Goal: Obtain resource: Obtain resource

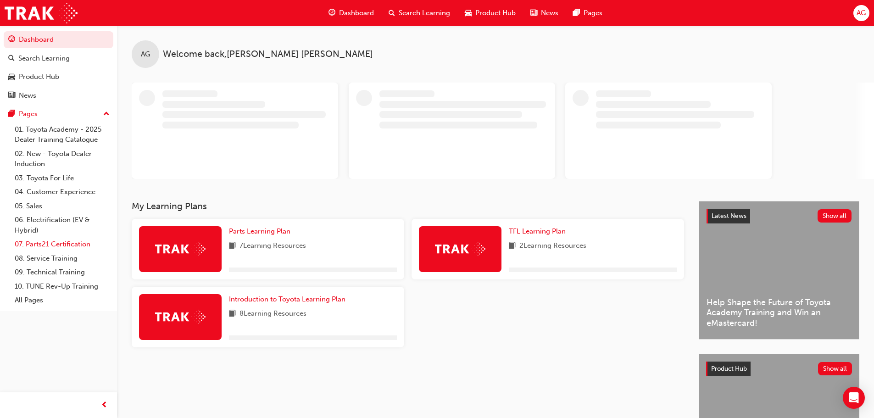
click at [57, 240] on link "07. Parts21 Certification" at bounding box center [62, 244] width 102 height 14
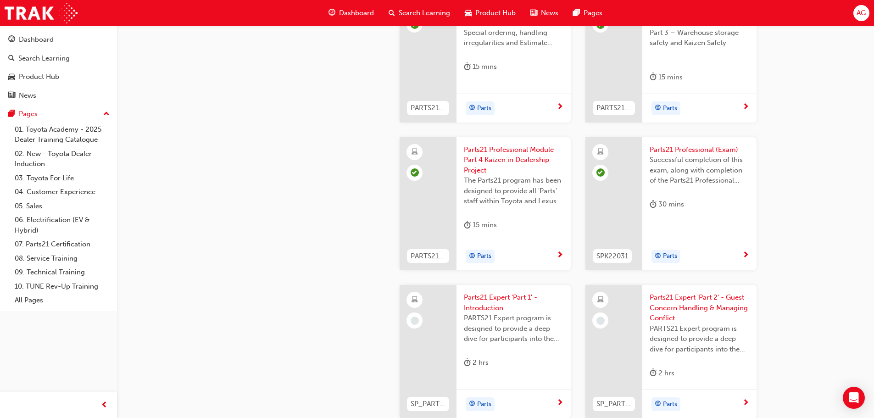
scroll to position [1651, 0]
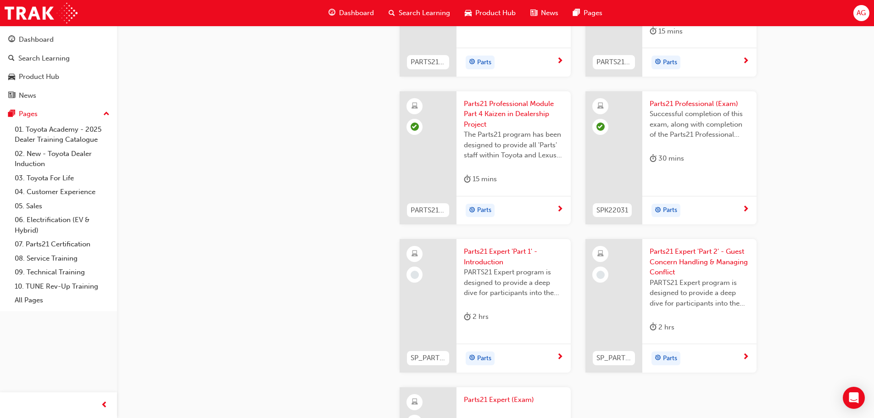
click at [520, 298] on span "PARTS21 Expert program is designed to provide a deep dive for participants into…" at bounding box center [514, 282] width 100 height 31
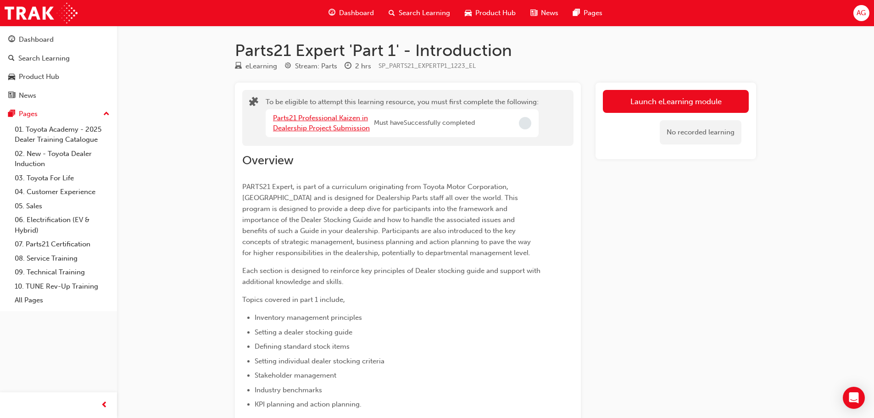
click at [305, 124] on link "Parts21 Professional Kaizen in Dealership Project Submission" at bounding box center [321, 123] width 97 height 19
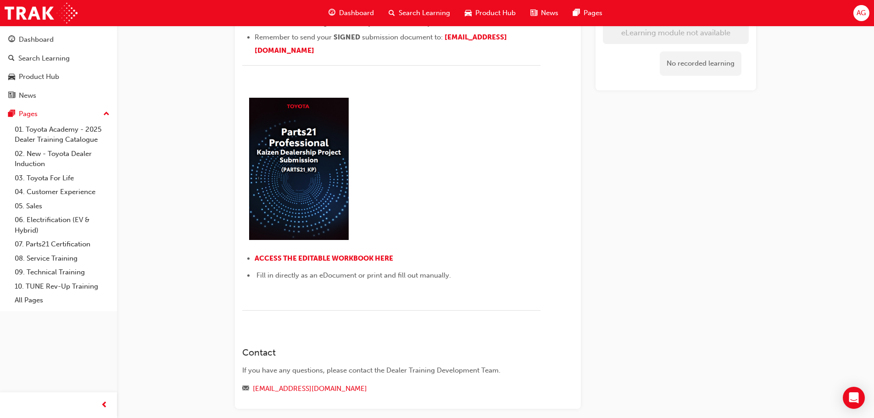
scroll to position [183, 0]
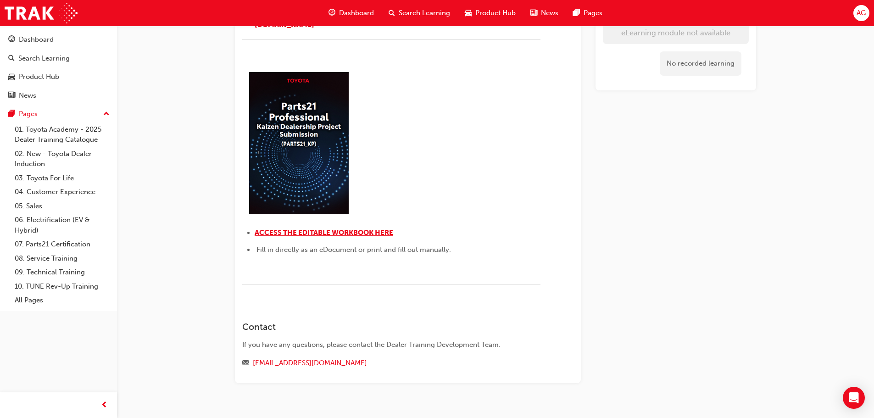
click at [380, 231] on span "ACCESS THE EDITABLE WORKBOOK HERE" at bounding box center [324, 232] width 138 height 8
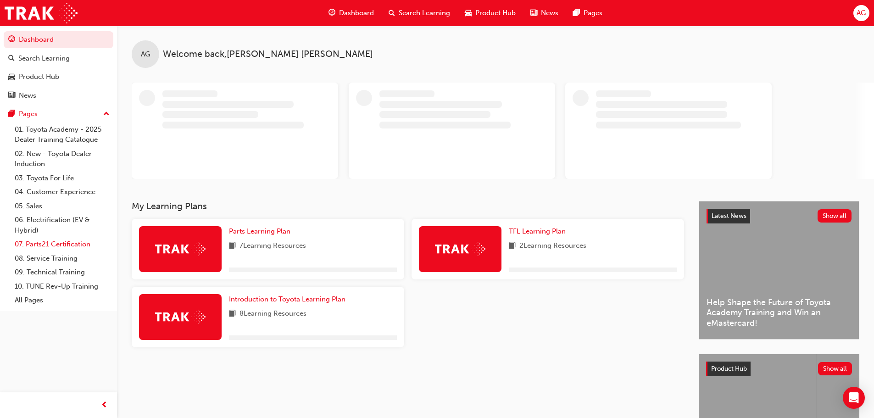
click at [35, 248] on link "07. Parts21 Certification" at bounding box center [62, 244] width 102 height 14
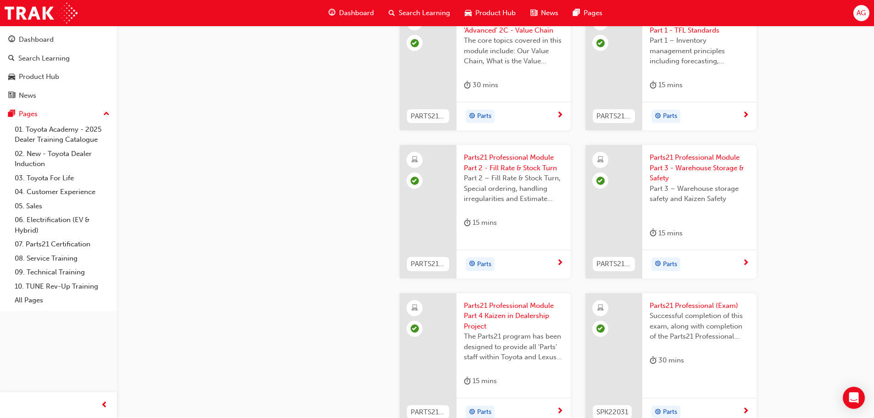
scroll to position [1605, 0]
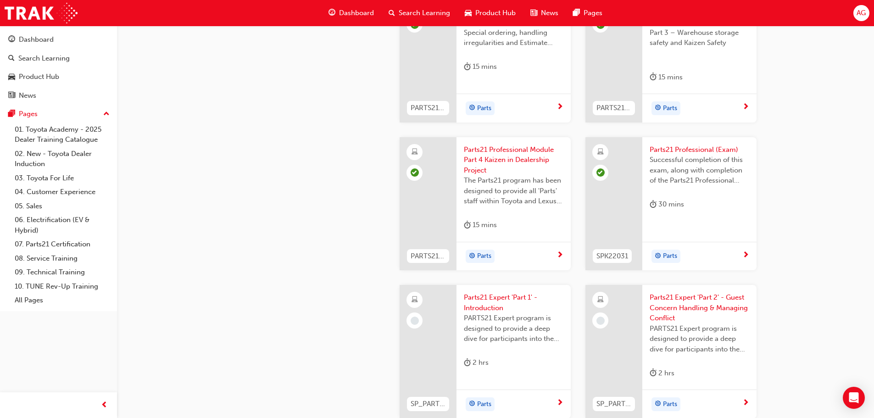
click at [501, 300] on span "Parts21 Expert 'Part 1' - Introduction" at bounding box center [514, 302] width 100 height 21
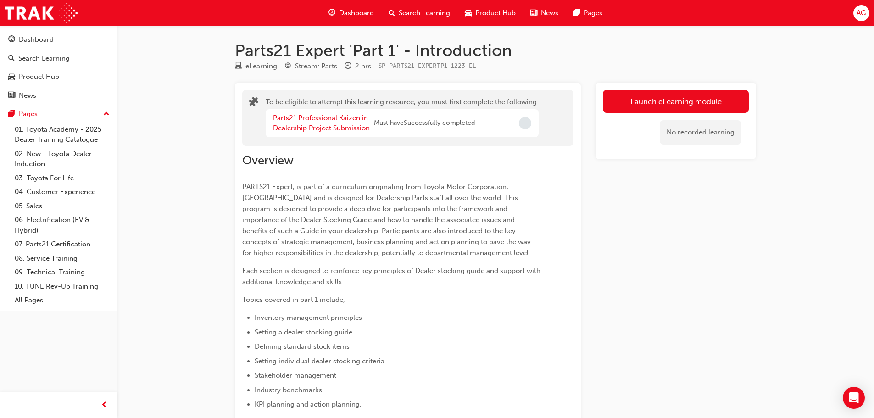
click at [333, 125] on link "Parts21 Professional Kaizen in Dealership Project Submission" at bounding box center [321, 123] width 97 height 19
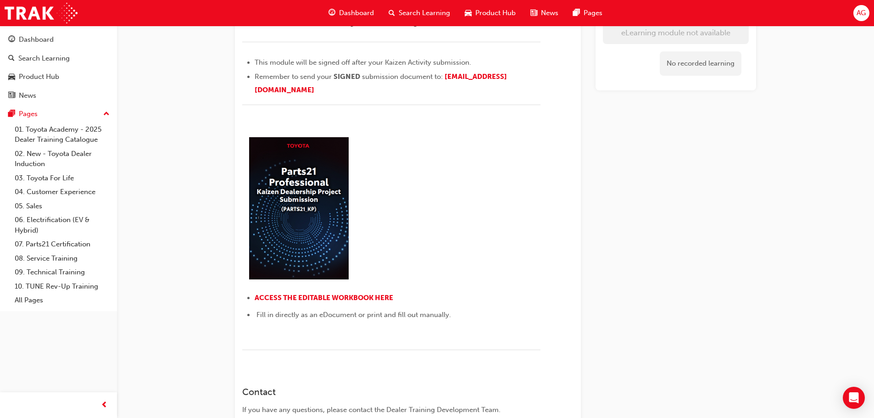
scroll to position [138, 0]
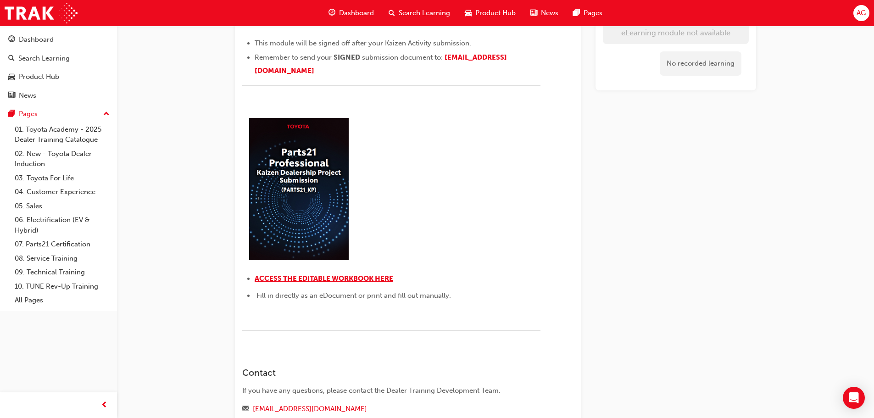
click at [321, 275] on span "ACCESS THE EDITABLE WORKBOOK HERE" at bounding box center [324, 278] width 138 height 8
